Goal: Task Accomplishment & Management: Use online tool/utility

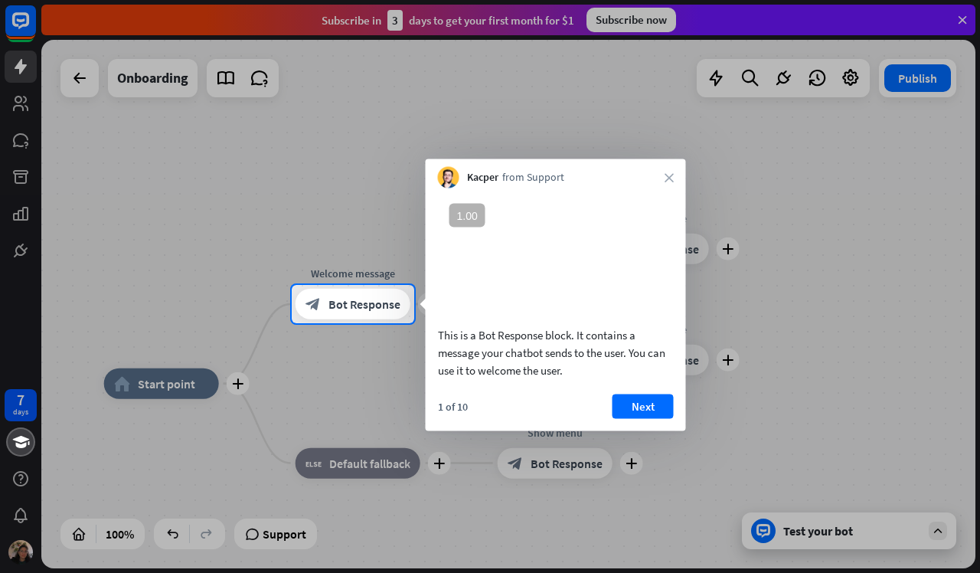
click at [964, 18] on div at bounding box center [490, 142] width 980 height 285
click at [964, 20] on div at bounding box center [490, 142] width 980 height 285
click at [641, 418] on button "Next" at bounding box center [643, 406] width 61 height 25
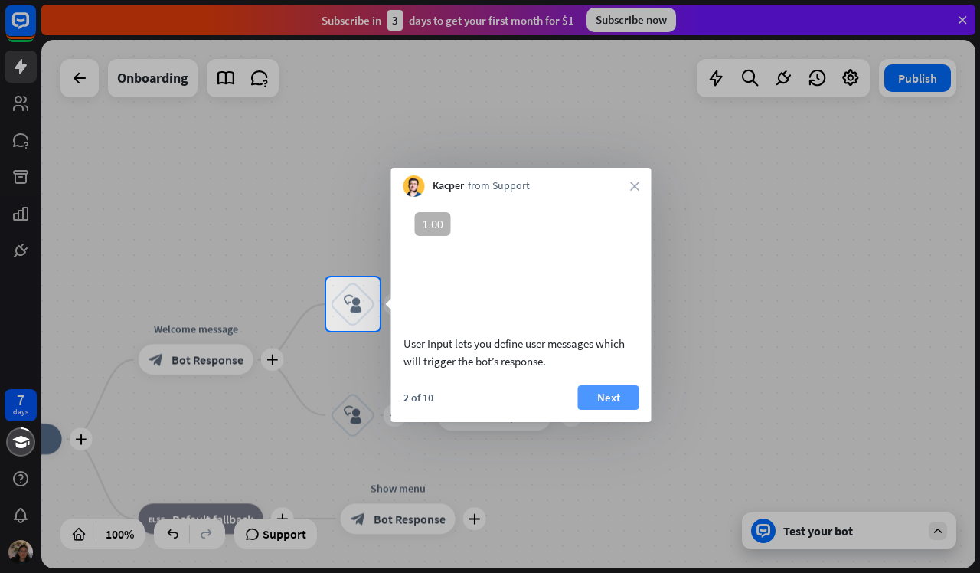
click at [612, 410] on button "Next" at bounding box center [608, 397] width 61 height 25
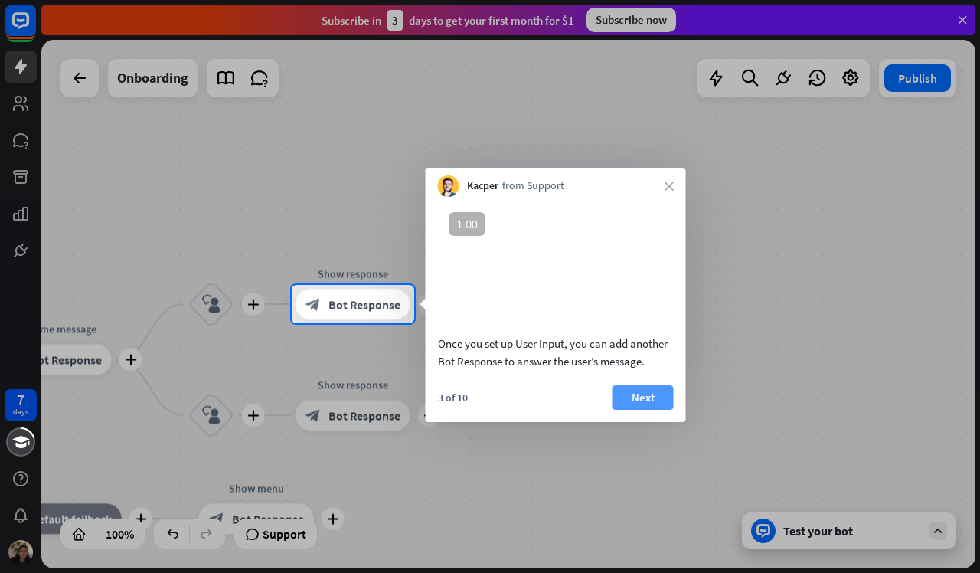
click at [634, 410] on button "Next" at bounding box center [643, 397] width 61 height 25
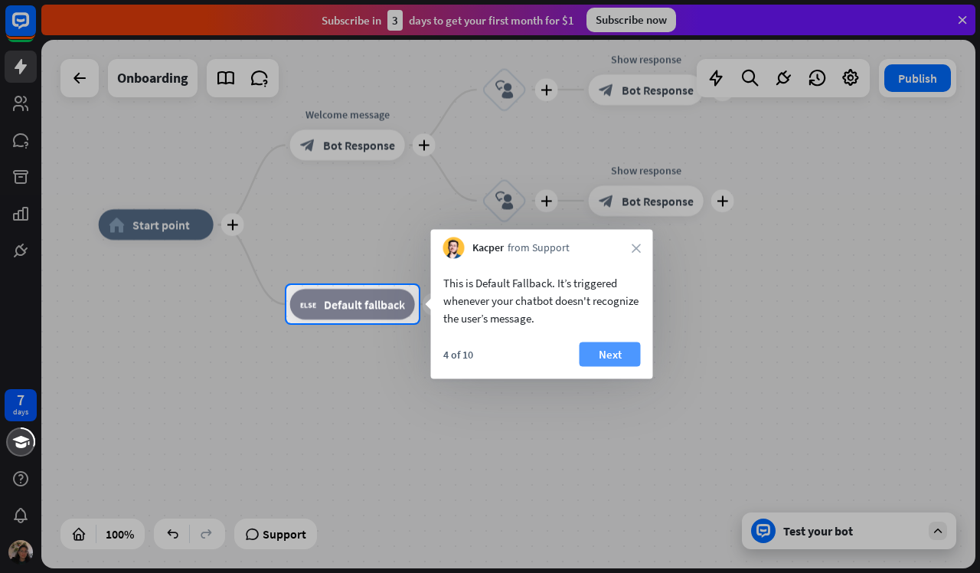
click at [604, 350] on button "Next" at bounding box center [610, 354] width 61 height 25
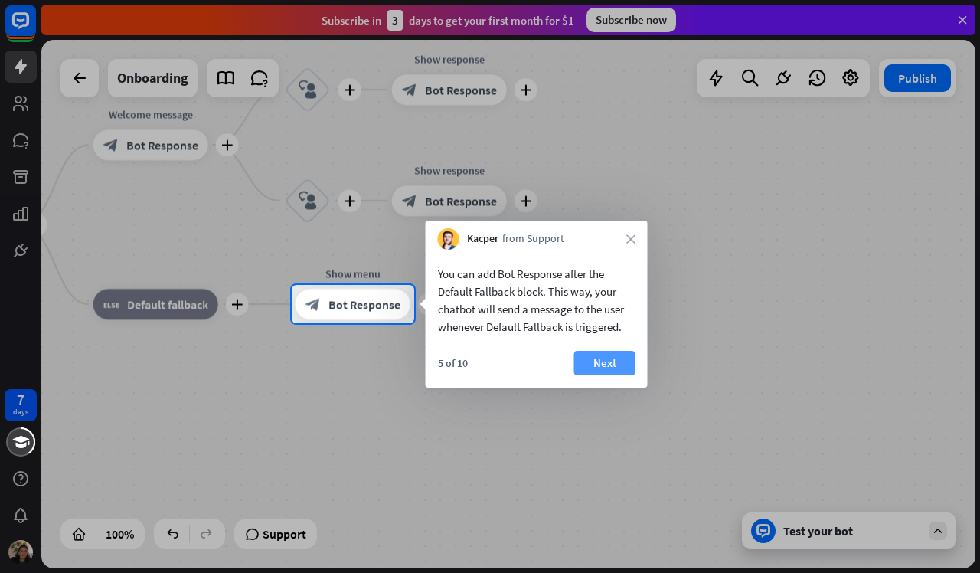
click at [605, 354] on button "Next" at bounding box center [604, 363] width 61 height 25
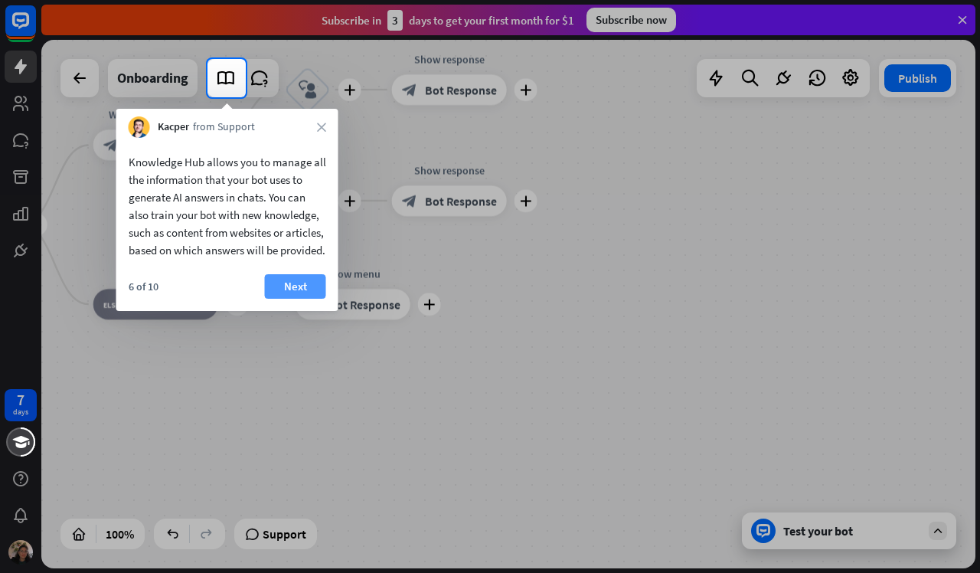
click at [300, 299] on button "Next" at bounding box center [295, 286] width 61 height 25
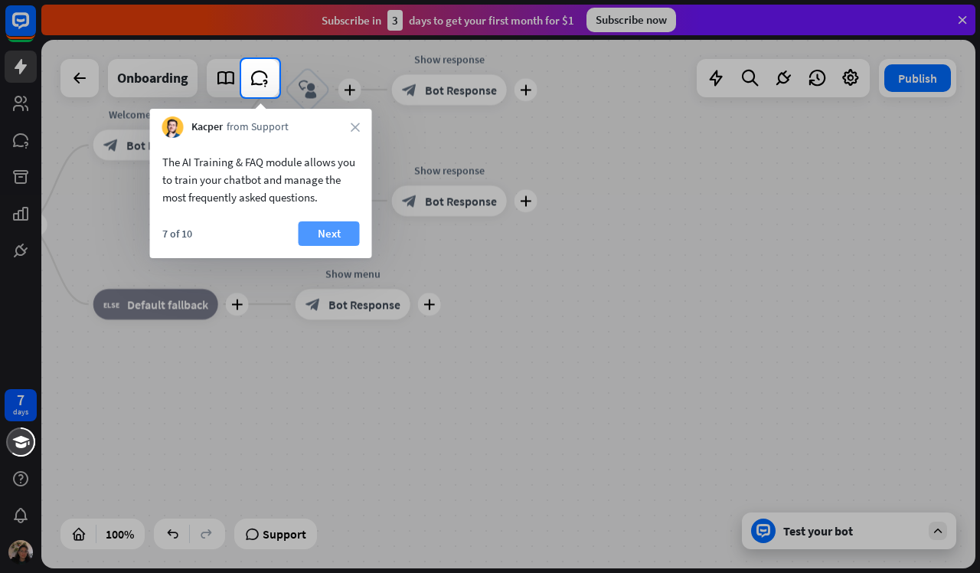
click at [312, 232] on button "Next" at bounding box center [329, 233] width 61 height 25
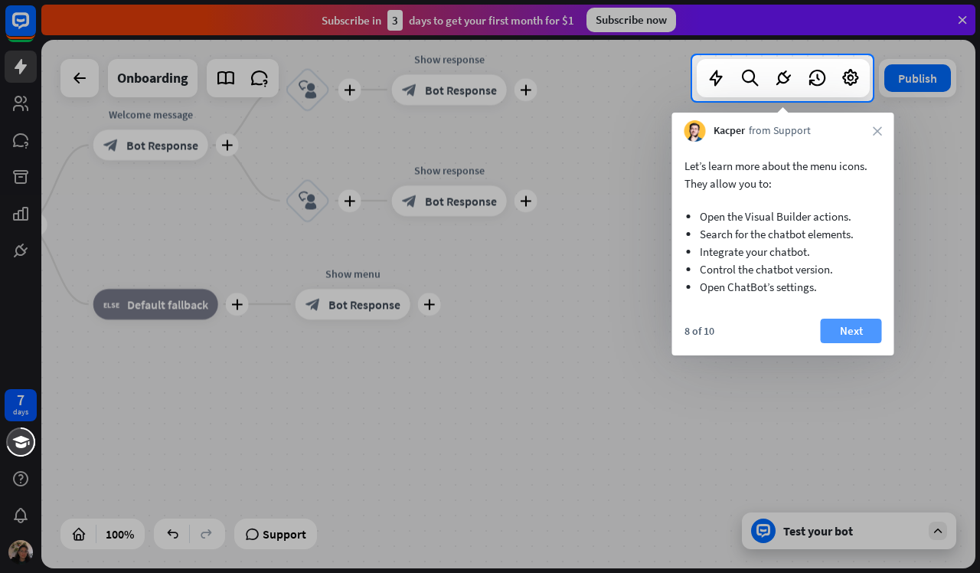
click at [855, 334] on button "Next" at bounding box center [851, 331] width 61 height 25
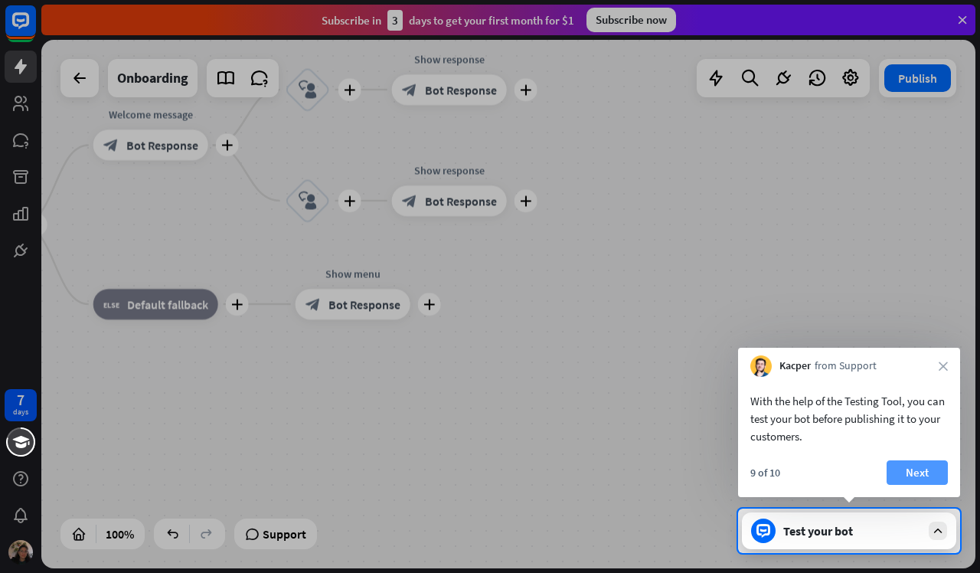
click at [922, 475] on button "Next" at bounding box center [917, 472] width 61 height 25
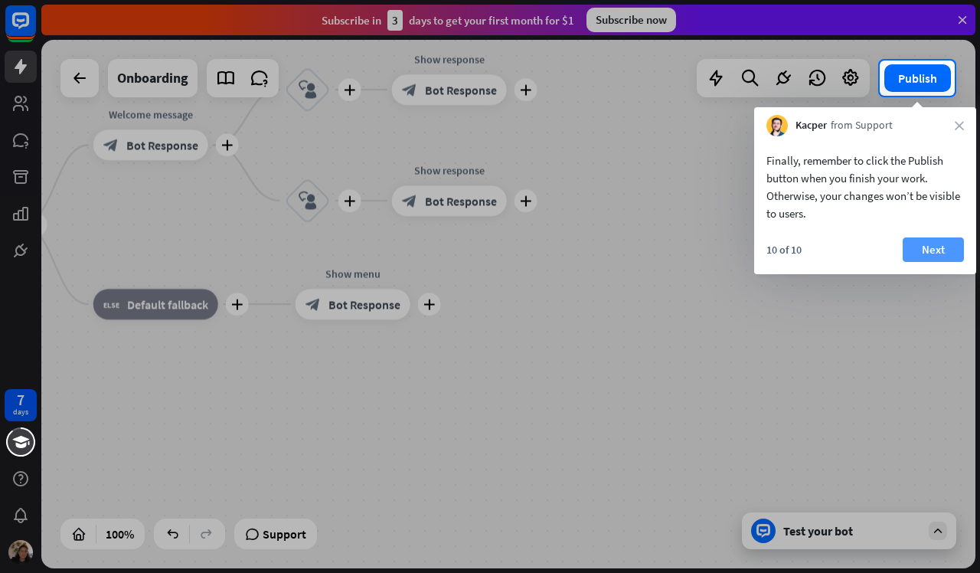
click at [945, 250] on button "Next" at bounding box center [933, 249] width 61 height 25
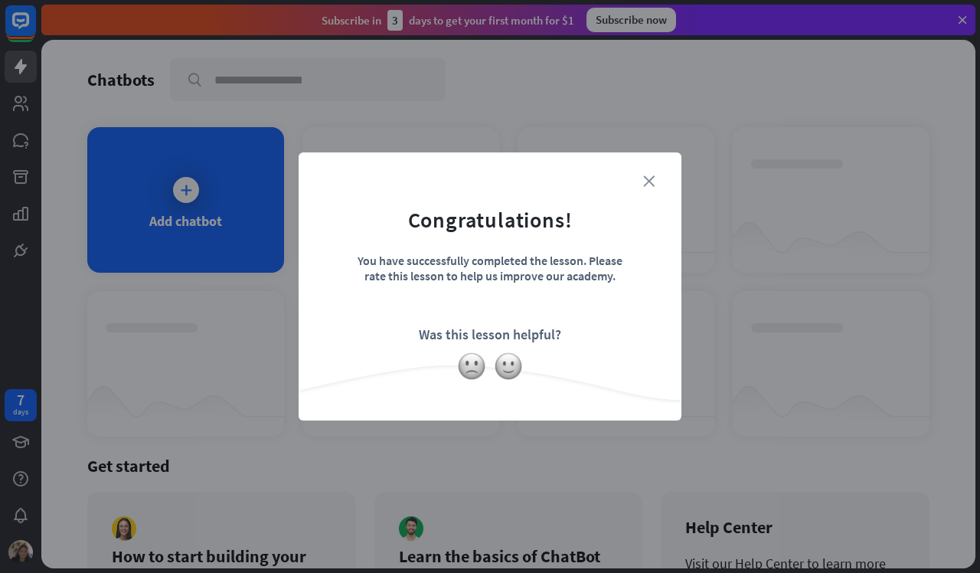
click at [648, 182] on icon "close" at bounding box center [648, 180] width 11 height 11
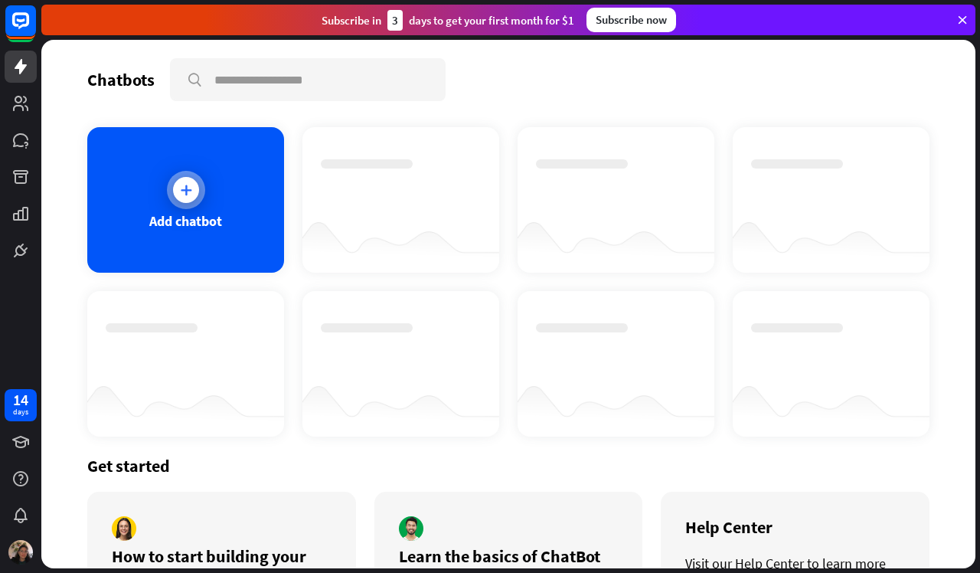
click at [190, 189] on icon at bounding box center [185, 189] width 15 height 15
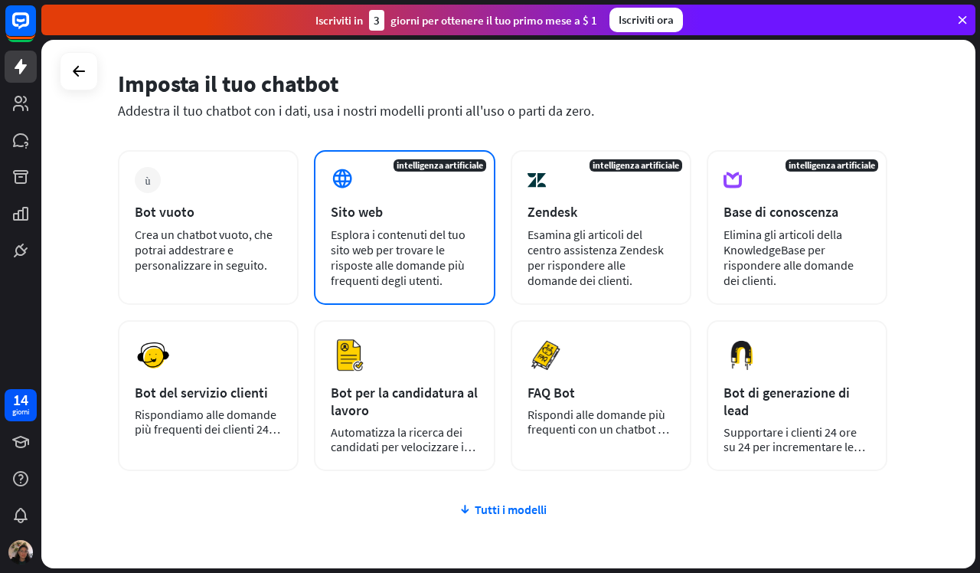
scroll to position [138, 0]
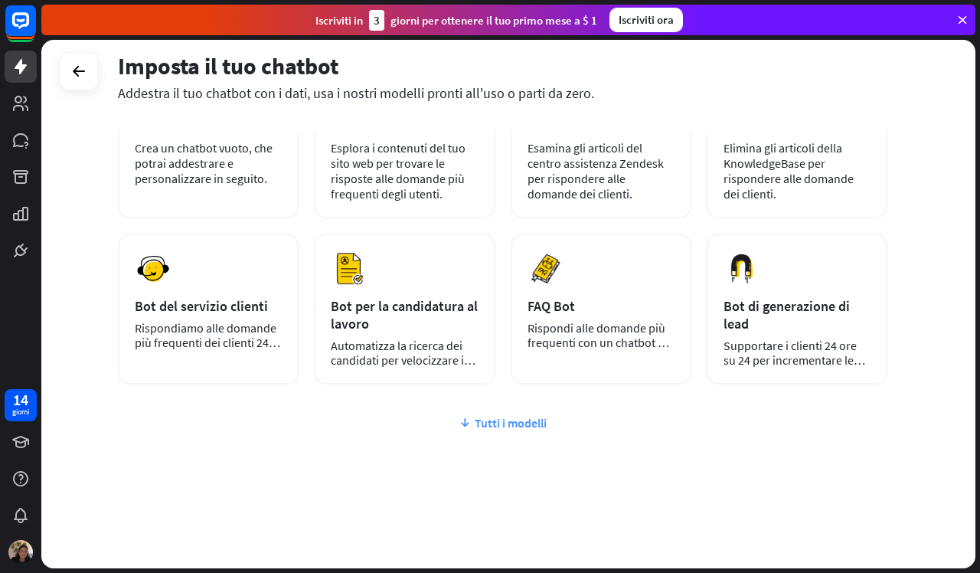
click at [526, 424] on font "Tutti i modelli" at bounding box center [511, 422] width 72 height 15
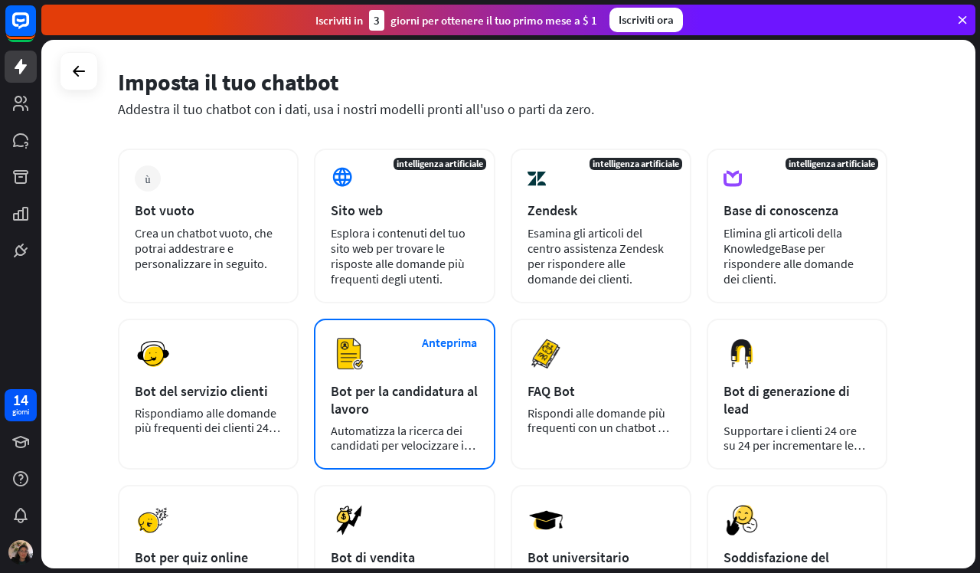
scroll to position [0, 0]
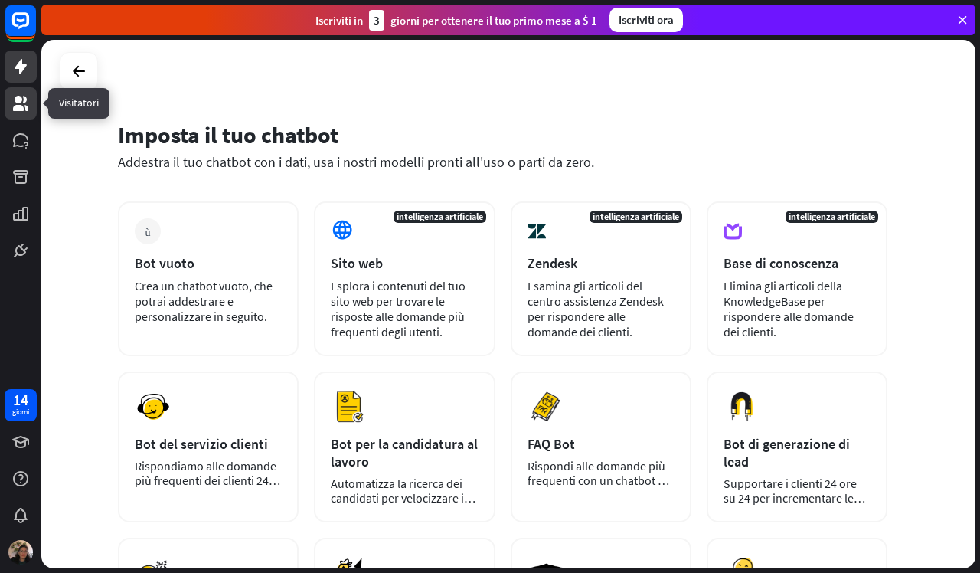
click at [18, 106] on icon at bounding box center [20, 103] width 15 height 15
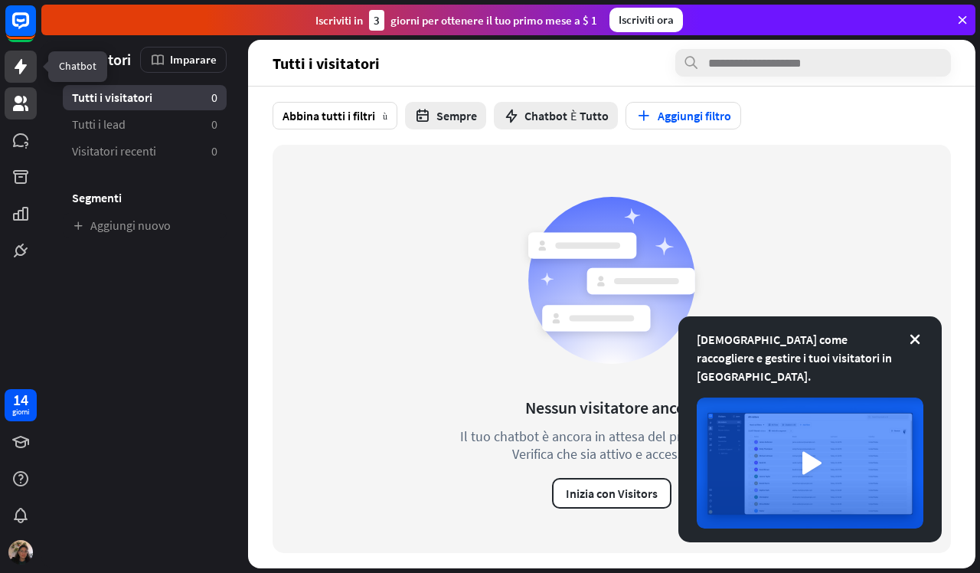
click at [18, 64] on icon at bounding box center [21, 66] width 12 height 15
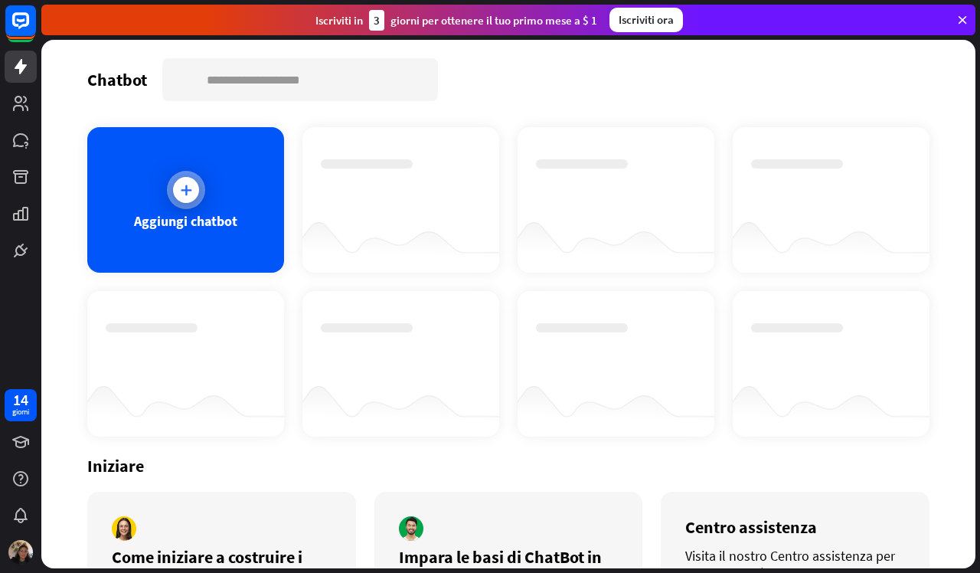
click at [187, 190] on icon at bounding box center [185, 189] width 15 height 15
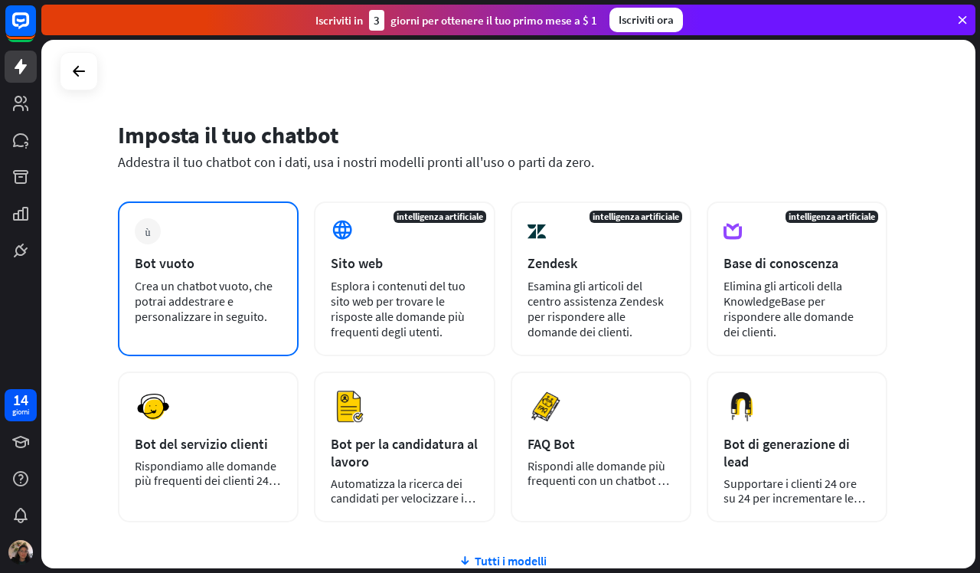
click at [178, 268] on font "Bot vuoto" at bounding box center [165, 263] width 60 height 18
